Goal: Task Accomplishment & Management: Manage account settings

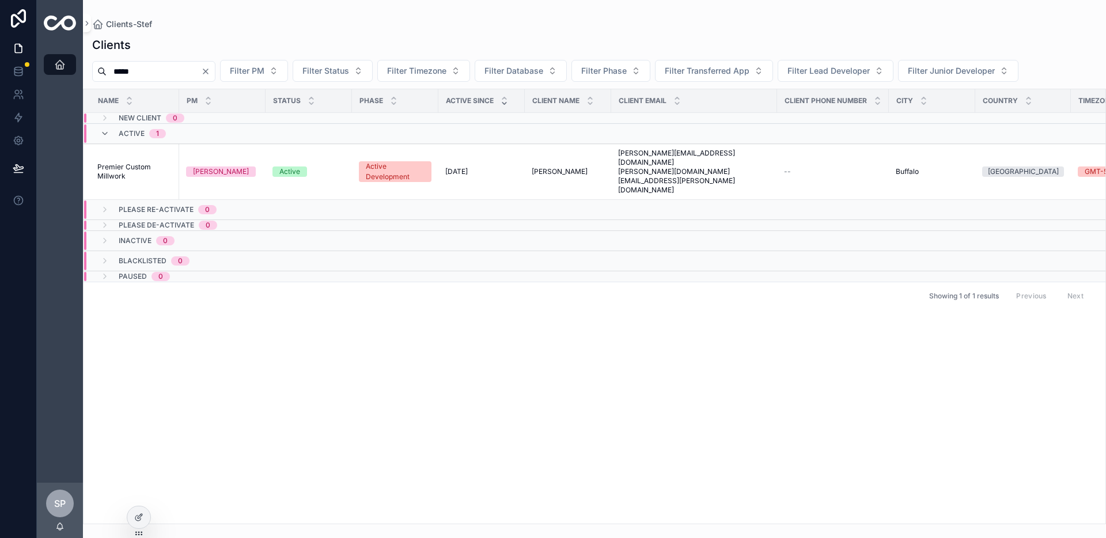
click at [210, 70] on icon "Clear" at bounding box center [205, 71] width 9 height 9
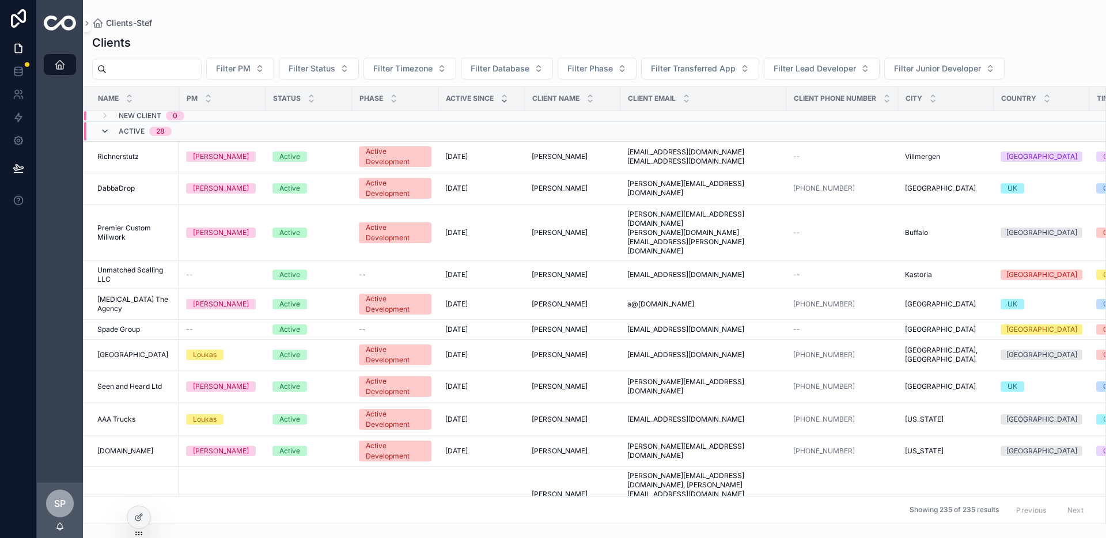
click at [105, 132] on icon "scrollable content" at bounding box center [104, 131] width 9 height 9
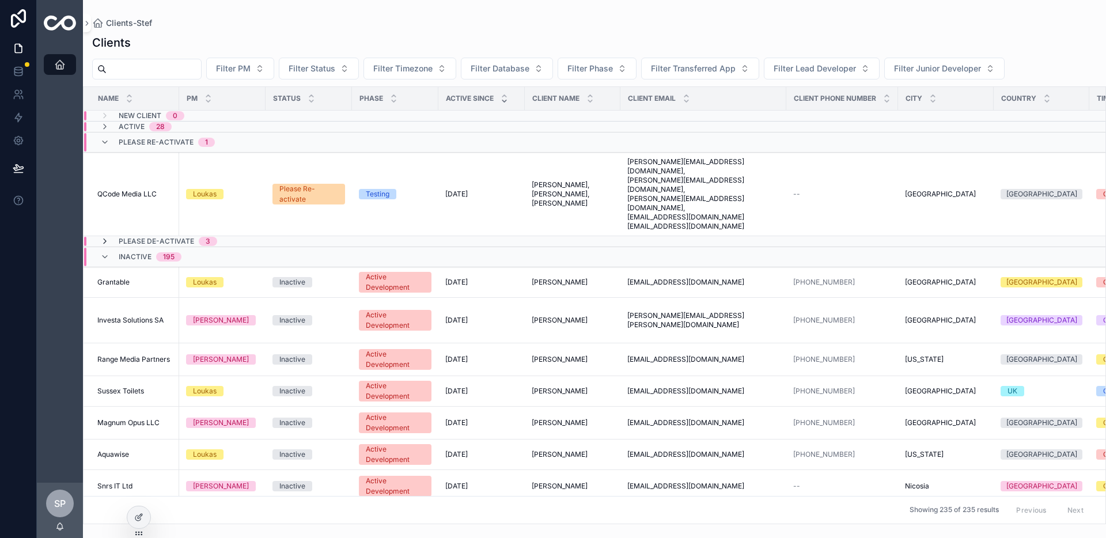
click at [107, 237] on icon "scrollable content" at bounding box center [104, 241] width 9 height 9
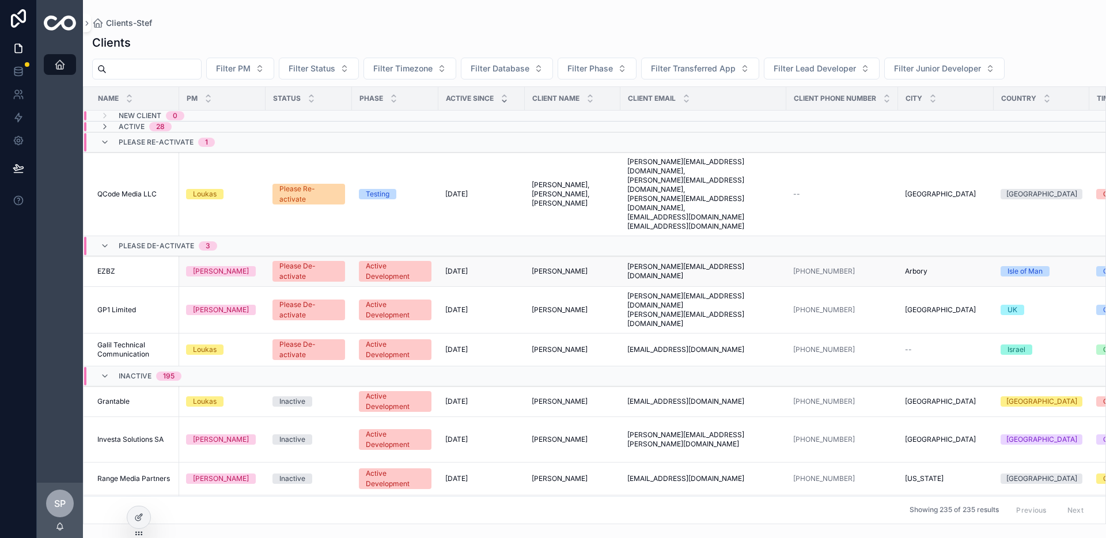
click at [142, 267] on div "EZBZ EZBZ" at bounding box center [134, 271] width 75 height 9
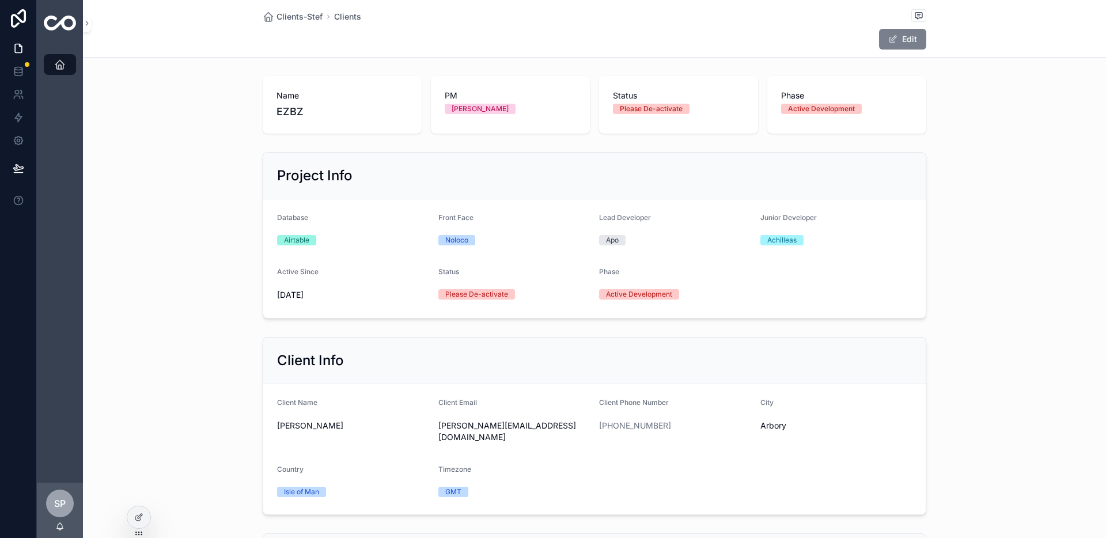
click at [906, 42] on button "Edit" at bounding box center [902, 39] width 47 height 21
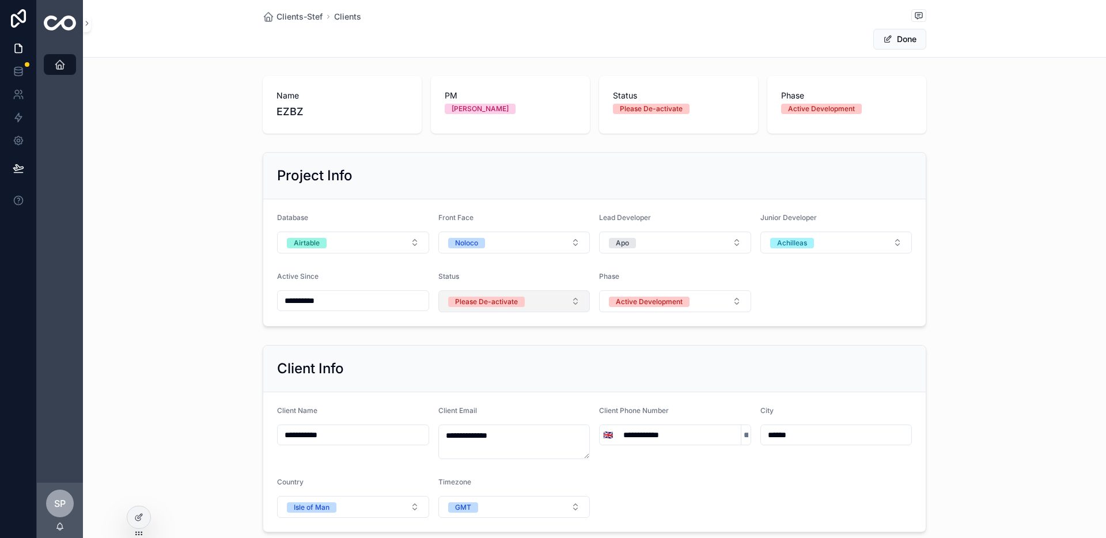
click at [527, 309] on button "Please De-activate" at bounding box center [514, 301] width 152 height 22
click at [486, 431] on div "Inactive" at bounding box center [509, 433] width 146 height 17
click at [895, 39] on button "Done" at bounding box center [899, 39] width 53 height 21
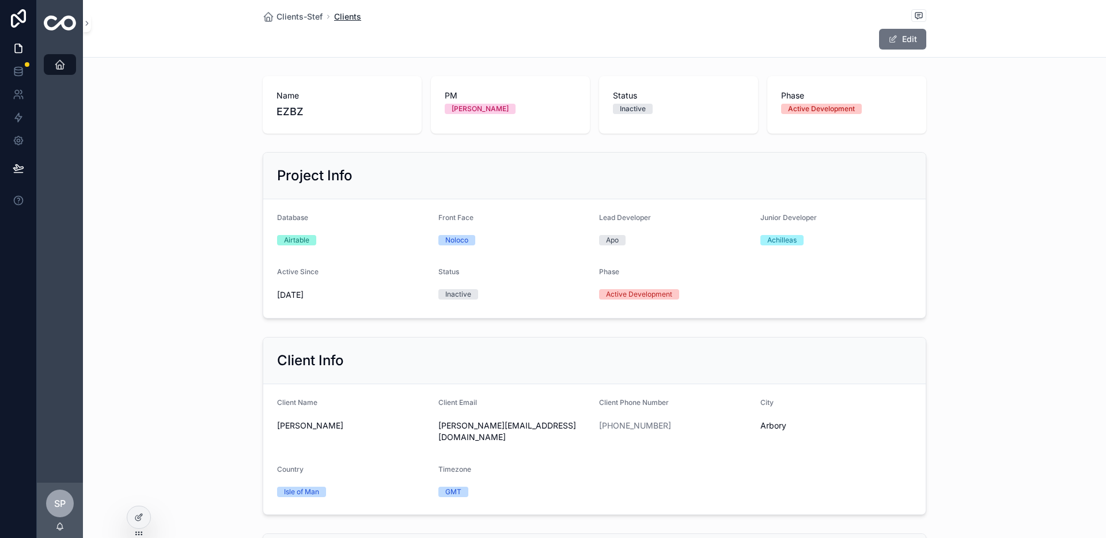
click at [335, 16] on span "Clients" at bounding box center [347, 17] width 27 height 12
click at [70, 68] on link "Clients-Stef" at bounding box center [60, 64] width 32 height 21
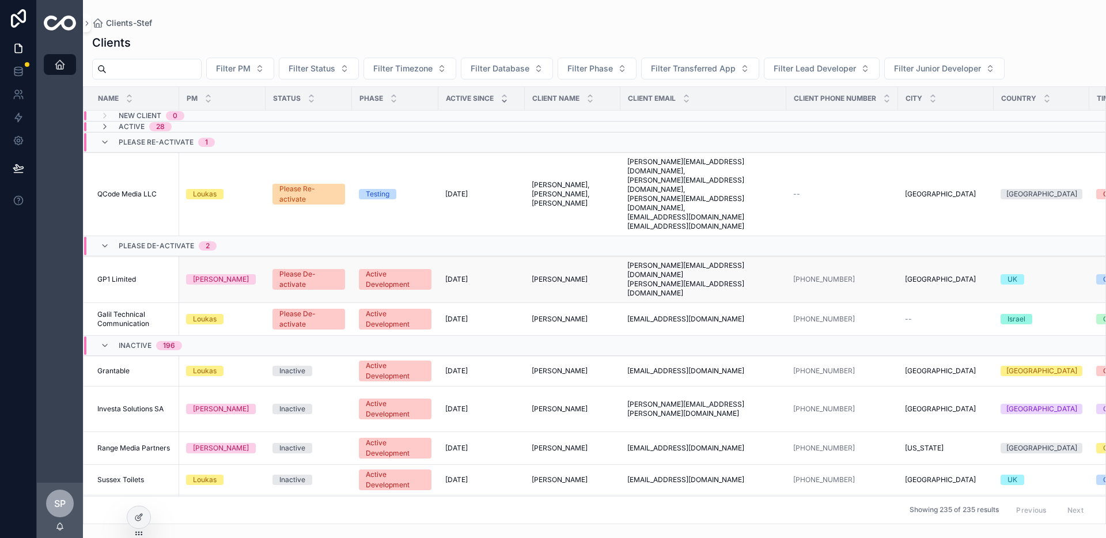
click at [154, 256] on td "GP1 Limited GP1 Limited" at bounding box center [131, 279] width 96 height 47
click at [154, 275] on div "GP1 Limited GP1 Limited" at bounding box center [134, 279] width 75 height 9
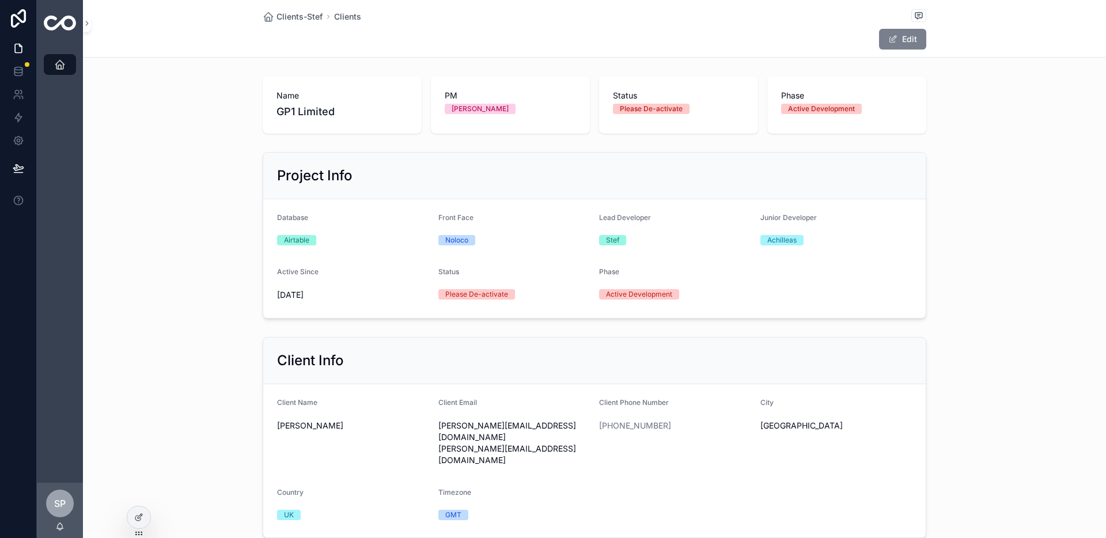
click at [898, 37] on button "Edit" at bounding box center [902, 39] width 47 height 21
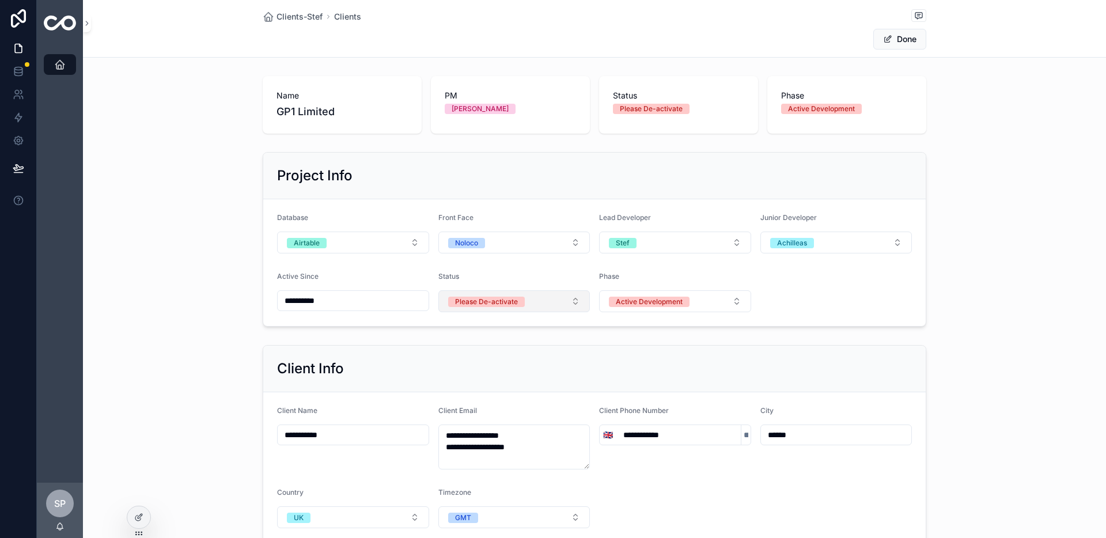
click at [486, 302] on div "Please De-activate" at bounding box center [486, 302] width 63 height 10
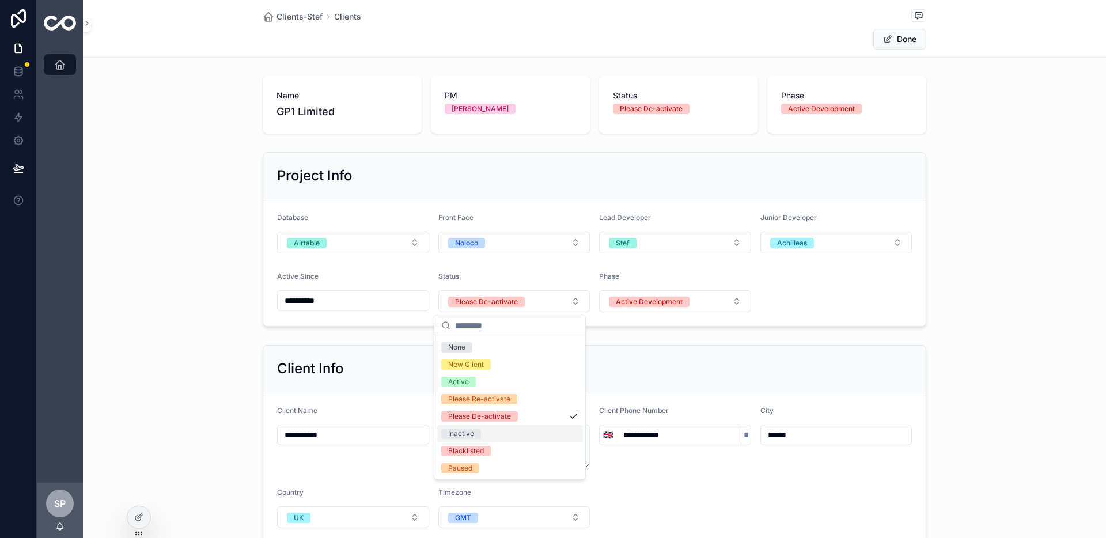
click at [472, 429] on div "Inactive" at bounding box center [461, 433] width 26 height 10
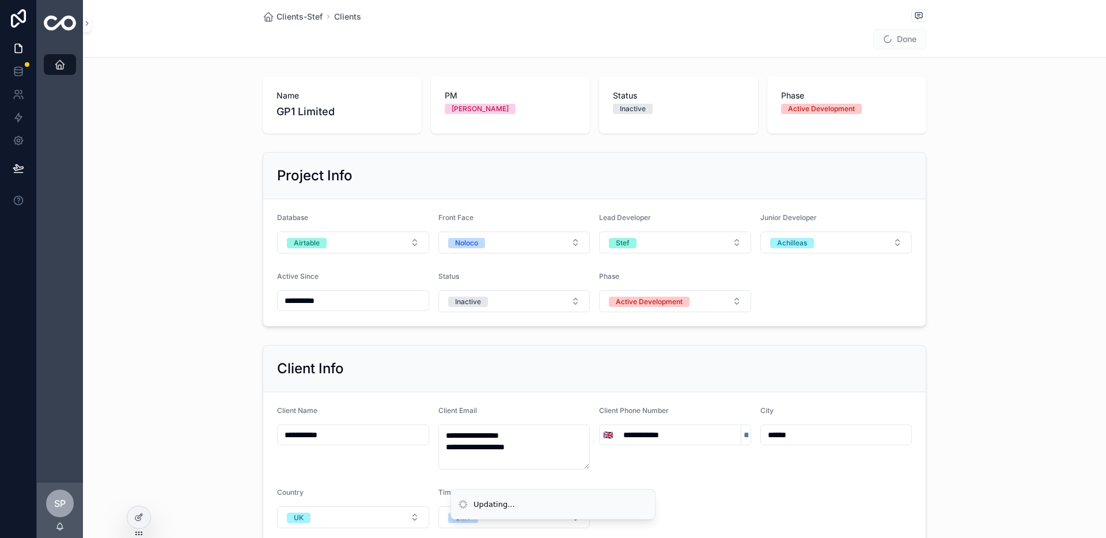
click at [882, 276] on form "**********" at bounding box center [594, 262] width 662 height 127
click at [963, 72] on div "Name GP1 Limited PM [PERSON_NAME] Status Inactive Phase Active Development" at bounding box center [594, 104] width 1023 height 67
click at [913, 42] on button "Done" at bounding box center [899, 39] width 53 height 21
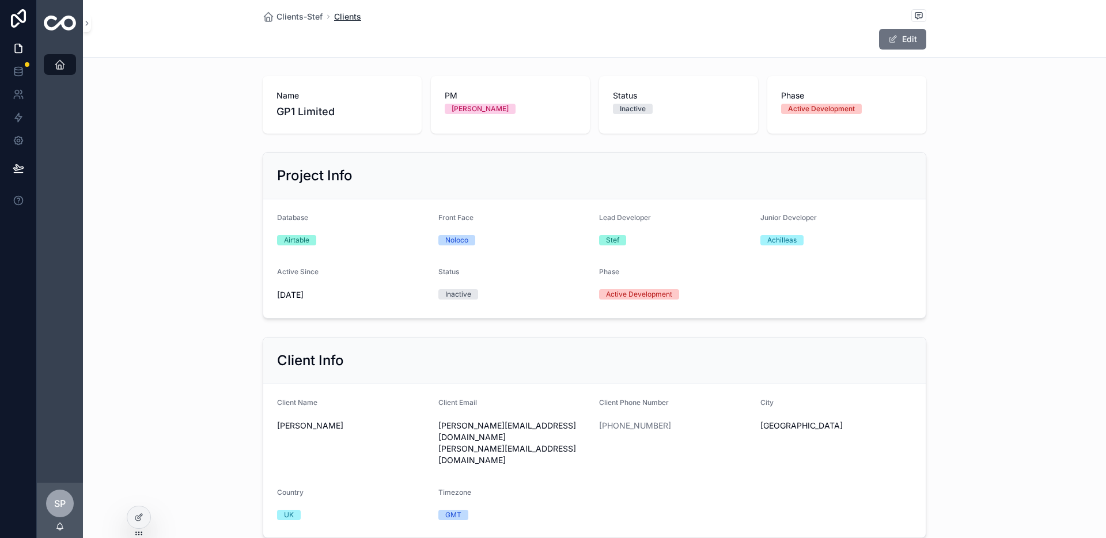
click at [339, 14] on span "Clients" at bounding box center [347, 17] width 27 height 12
